Goal: Navigation & Orientation: Find specific page/section

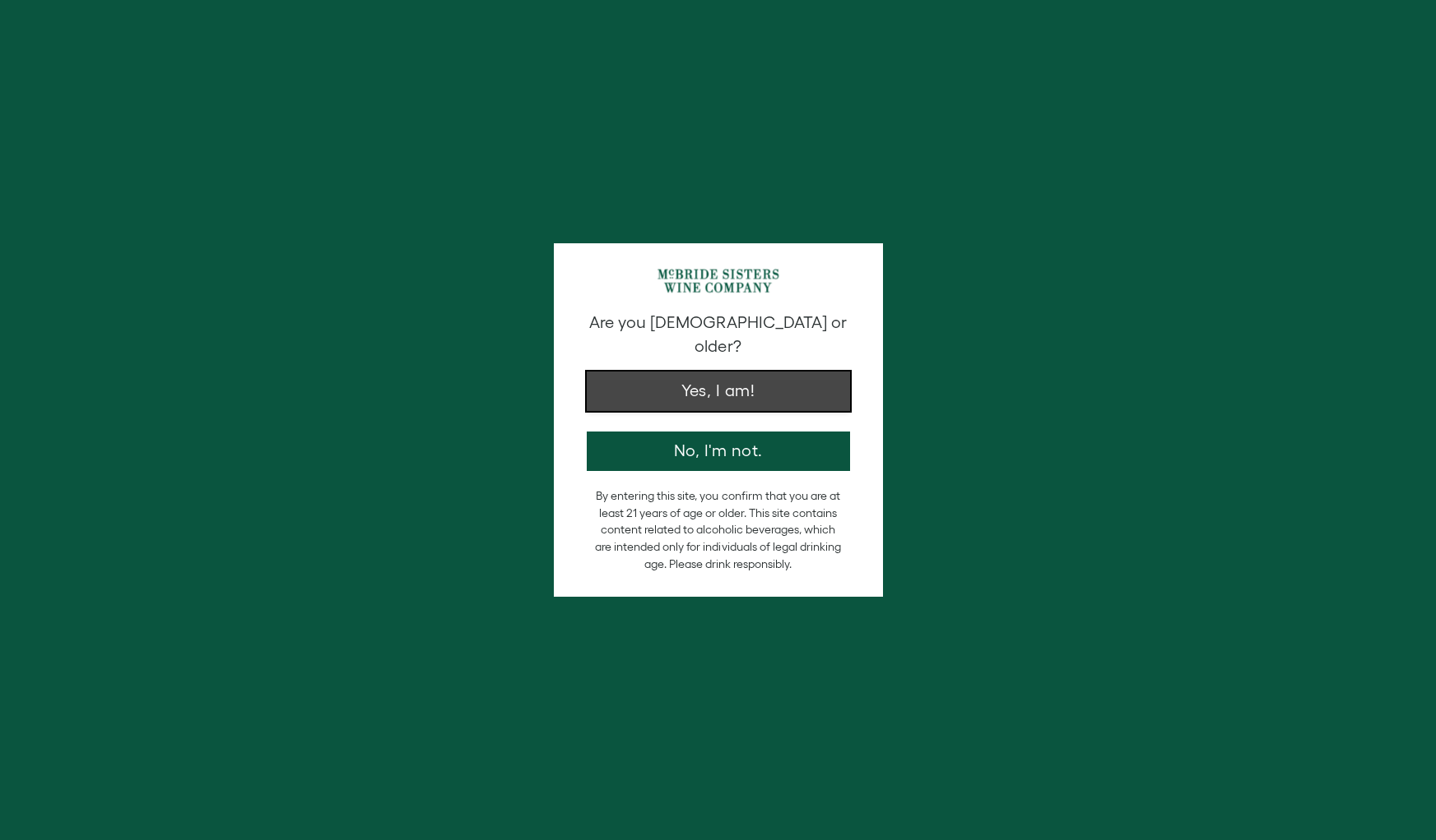
click at [732, 379] on button "Yes, I am!" at bounding box center [718, 391] width 263 height 40
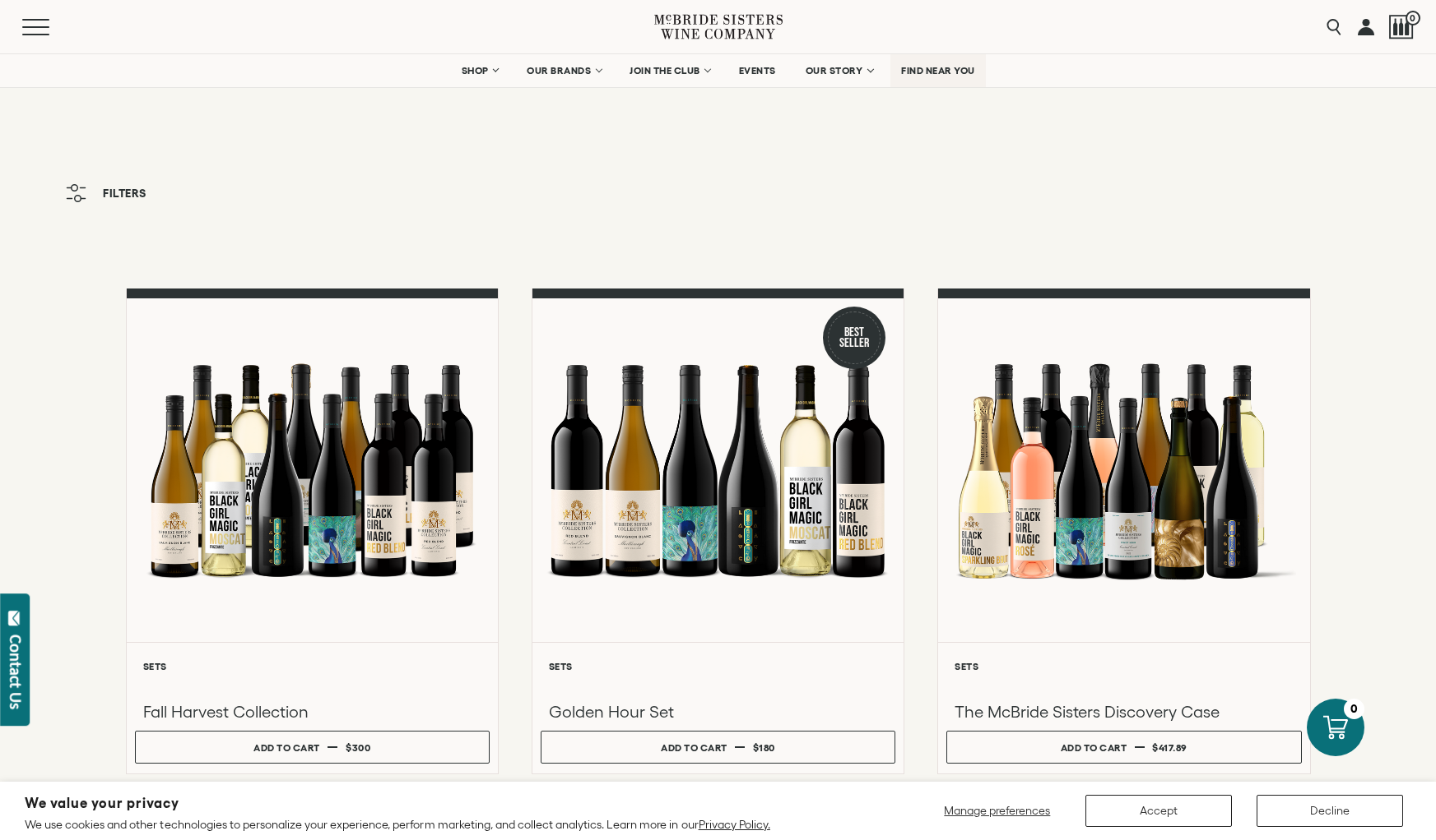
click at [928, 66] on span "FIND NEAR YOU" at bounding box center [938, 71] width 74 height 12
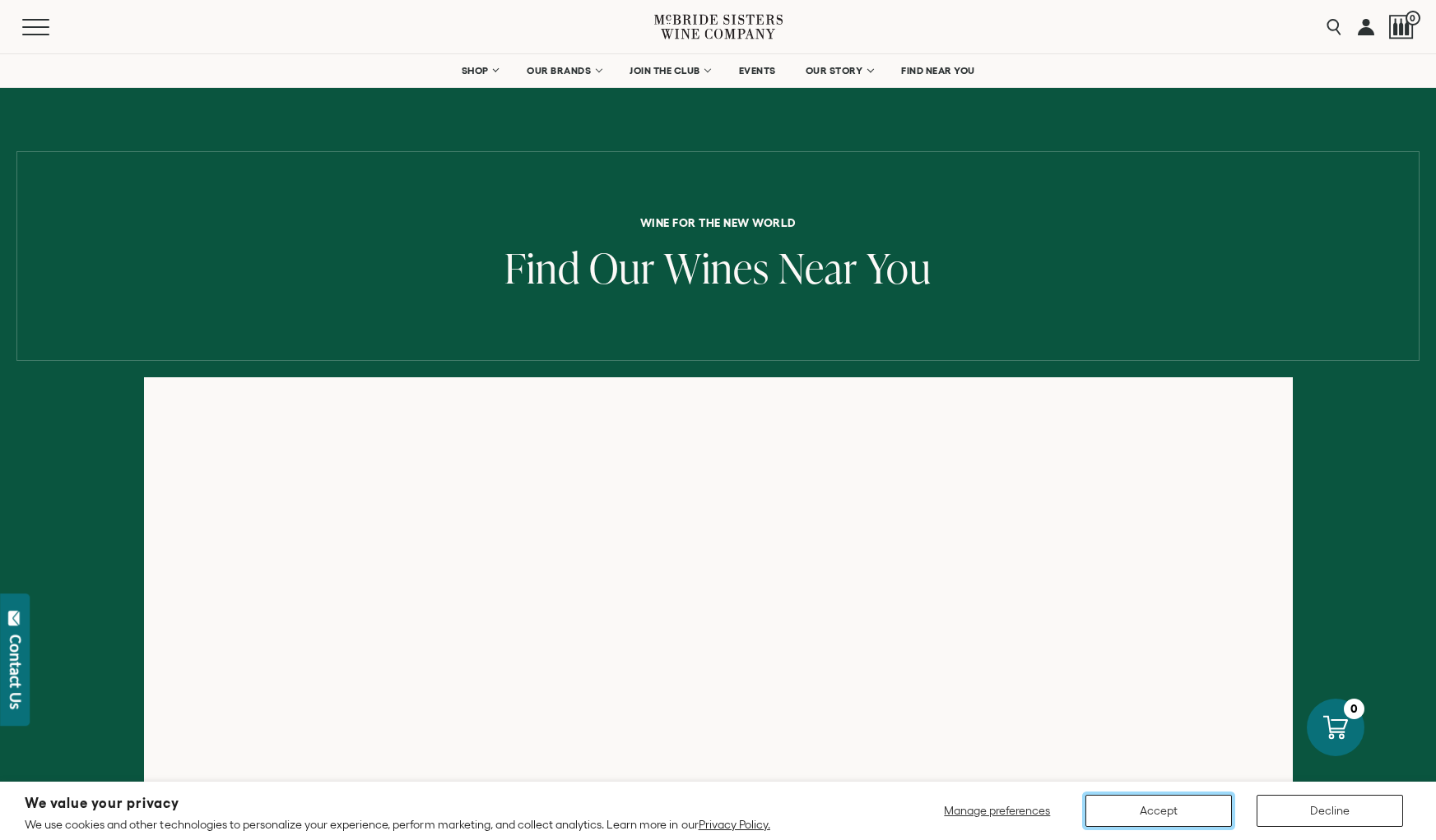
click at [1180, 820] on button "Accept" at bounding box center [1158, 811] width 146 height 32
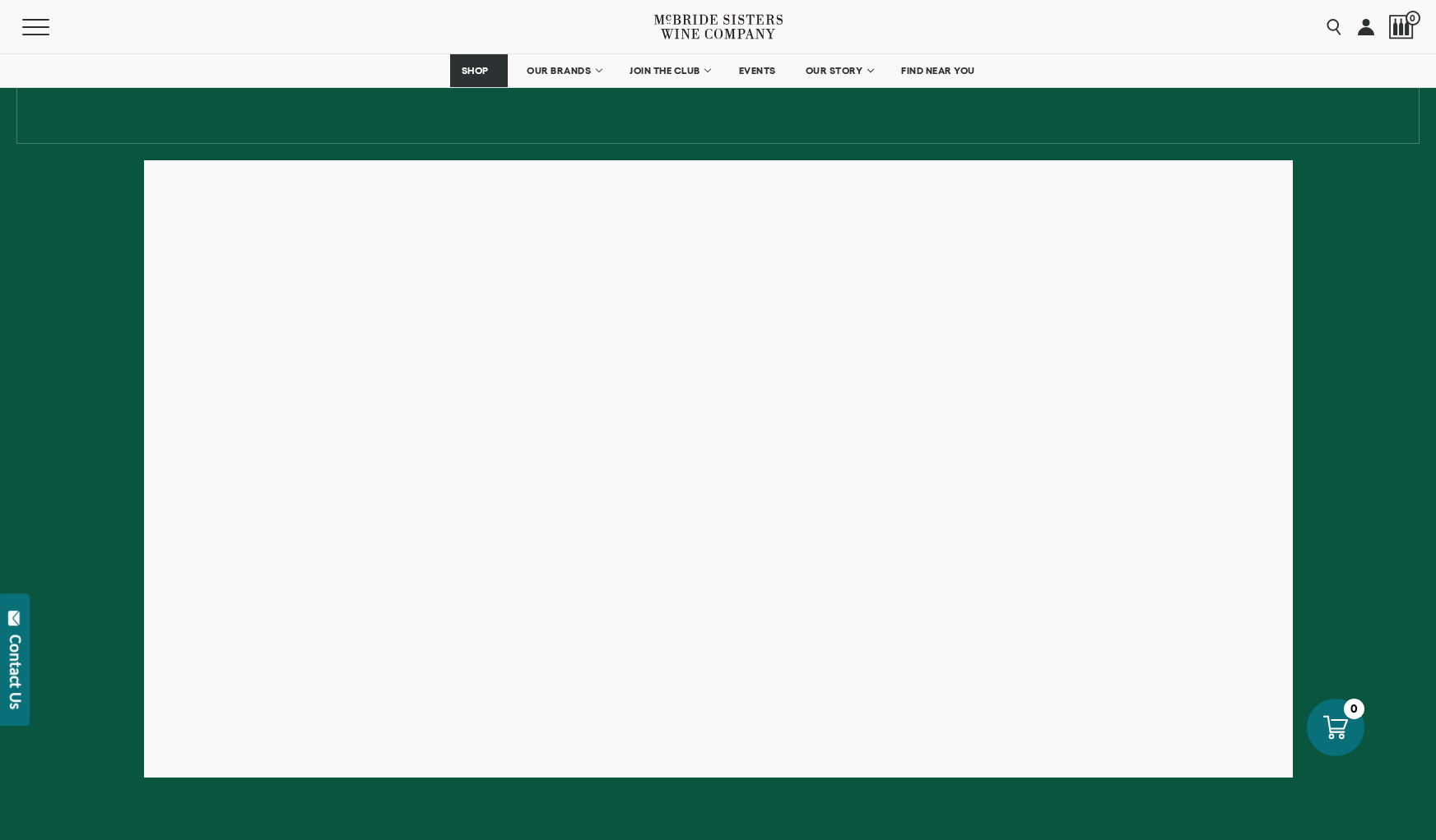
scroll to position [214, 0]
